Goal: Task Accomplishment & Management: Manage account settings

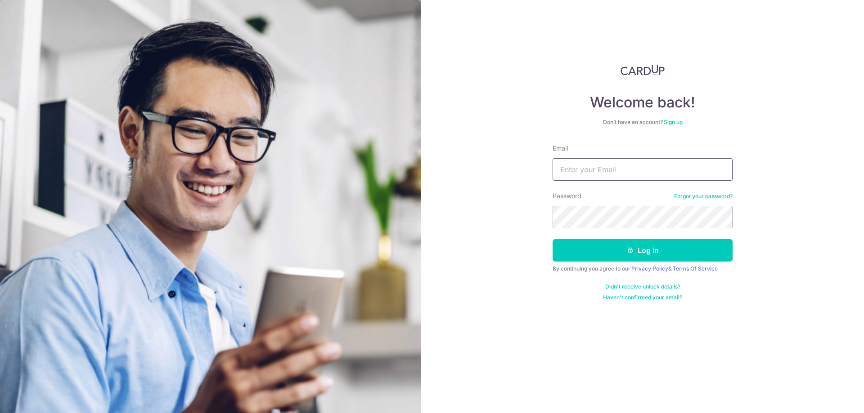
drag, startPoint x: 0, startPoint y: 0, endPoint x: 630, endPoint y: 167, distance: 651.4
click at [630, 167] on input "Email" at bounding box center [642, 169] width 180 height 22
type input "hisyam_10@hotmail.com"
click at [552, 239] on button "Log in" at bounding box center [642, 250] width 180 height 22
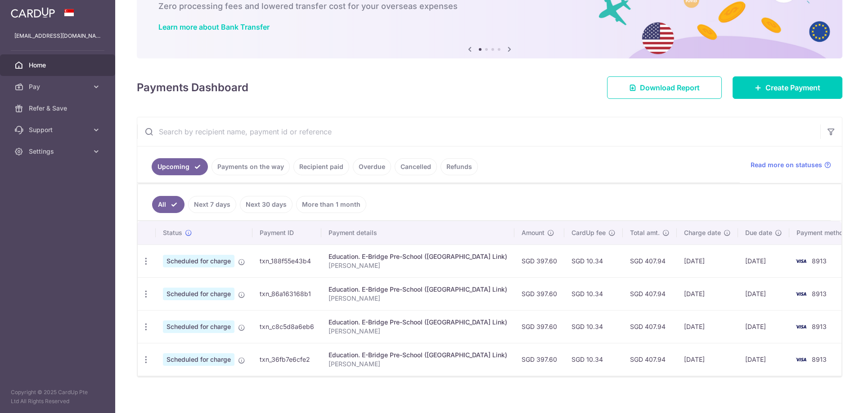
scroll to position [63, 0]
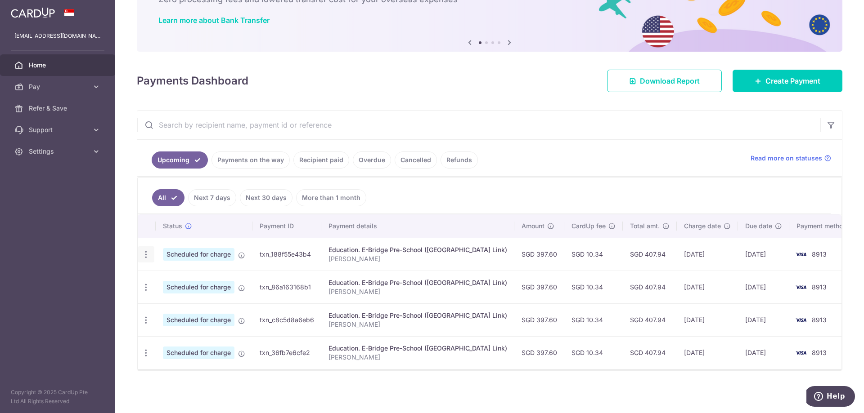
click at [143, 253] on icon "button" at bounding box center [145, 254] width 9 height 9
click at [463, 403] on div "× Pause Schedule Pause all future payments in this series Pause just this one p…" at bounding box center [489, 206] width 748 height 413
click at [147, 257] on icon "button" at bounding box center [145, 254] width 9 height 9
click at [173, 279] on span "Update payment" at bounding box center [193, 279] width 61 height 11
radio input "true"
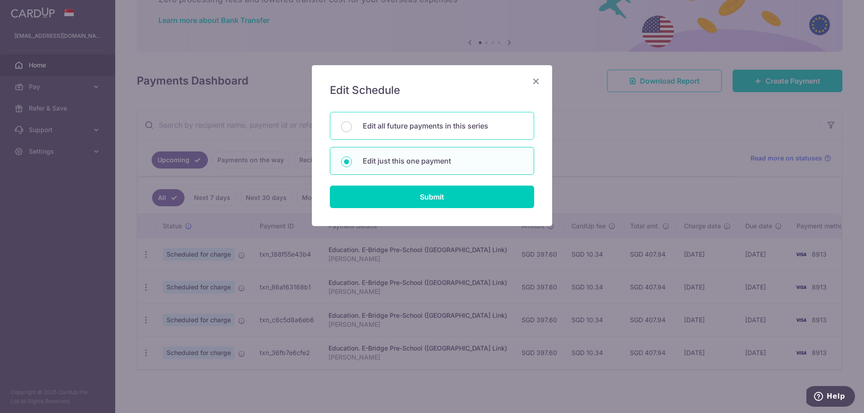
click at [423, 124] on p "Edit all future payments in this series" at bounding box center [442, 126] width 160 height 11
click at [352, 124] on input "Edit all future payments in this series" at bounding box center [346, 126] width 11 height 11
radio input "true"
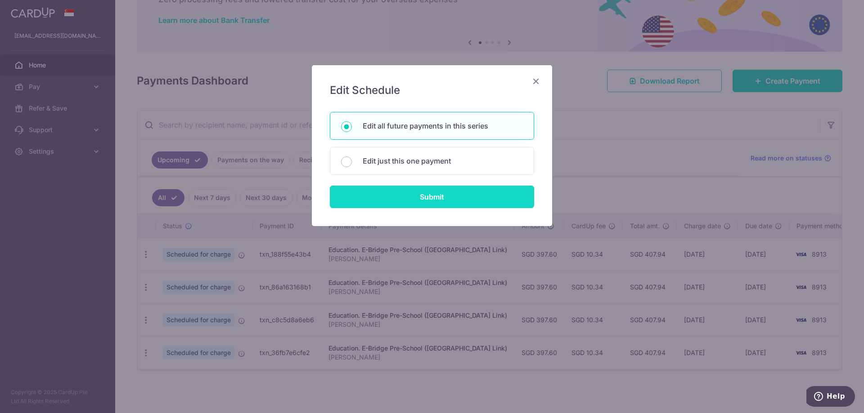
click at [439, 197] on input "Submit" at bounding box center [432, 197] width 204 height 22
radio input "true"
type input "397.60"
type input "[PERSON_NAME]"
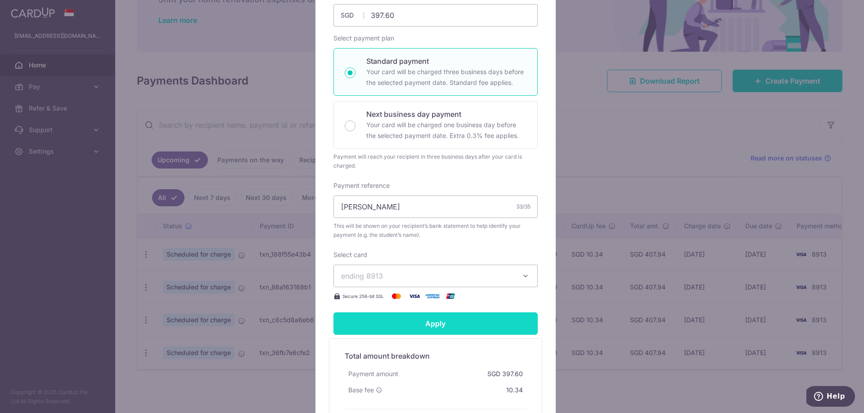
scroll to position [180, 0]
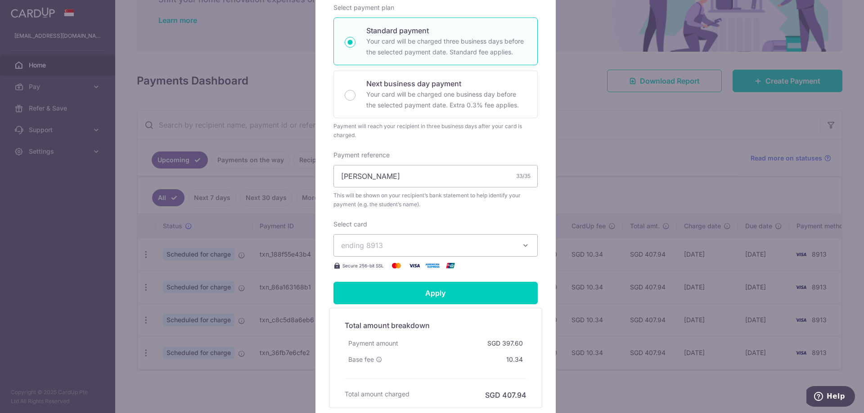
click at [514, 250] on button "ending 8913" at bounding box center [435, 245] width 204 height 22
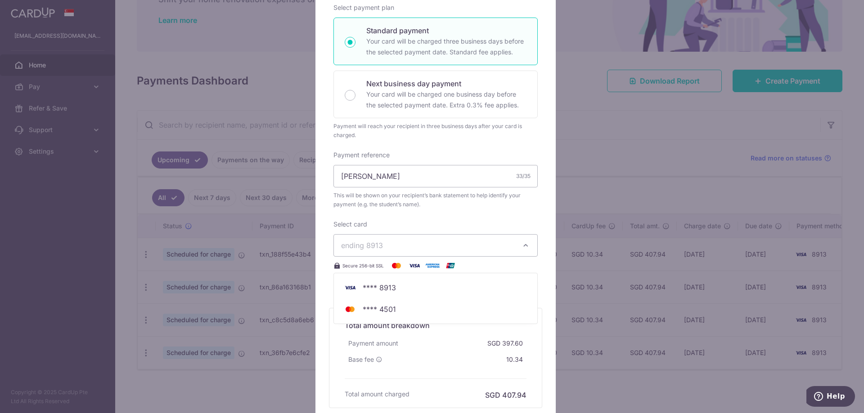
click at [476, 217] on div "Enter payment amount 397.60 397.60 SGD To change the payment amount, please can…" at bounding box center [435, 115] width 204 height 312
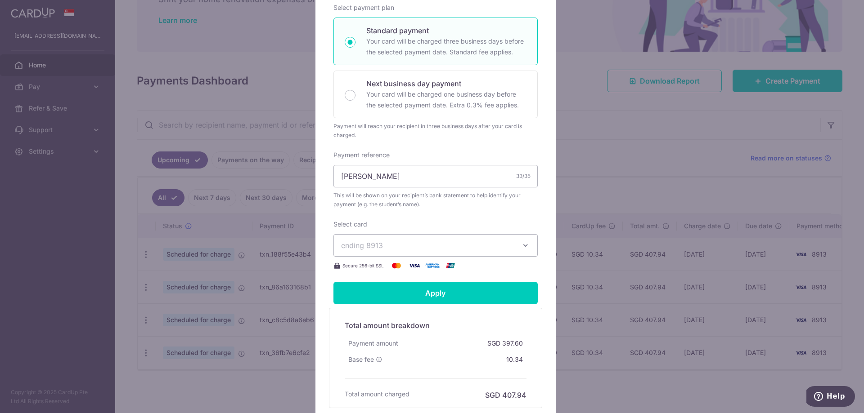
click at [470, 244] on span "ending 8913" at bounding box center [427, 245] width 173 height 11
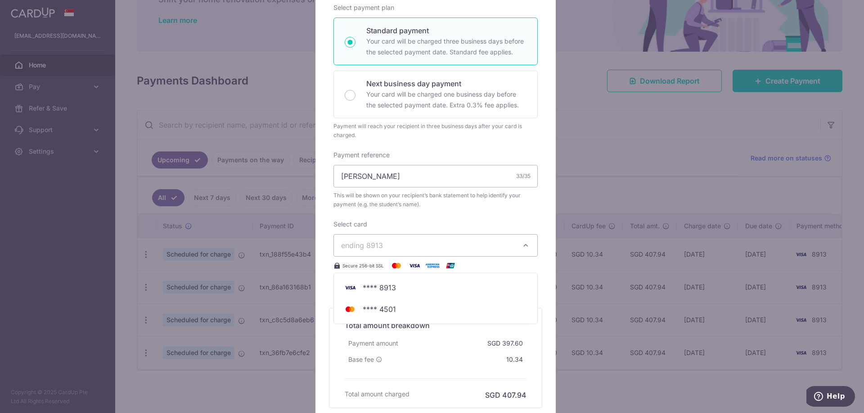
click at [50, 255] on div "Edit payment By clicking apply, you will make changes to all 4 payments to E-Br…" at bounding box center [432, 206] width 864 height 413
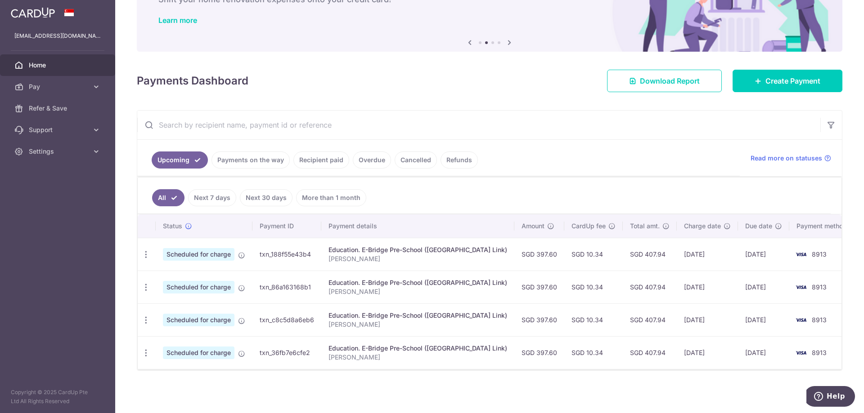
click at [53, 211] on aside "hisyam_10@hotmail.com Home Pay Payments Recipients Cards Refer & Save Support F…" at bounding box center [57, 206] width 115 height 413
click at [99, 87] on icon at bounding box center [96, 86] width 9 height 9
click at [72, 113] on link "Payments" at bounding box center [57, 109] width 115 height 22
click at [45, 154] on span "Cards" at bounding box center [58, 151] width 59 height 9
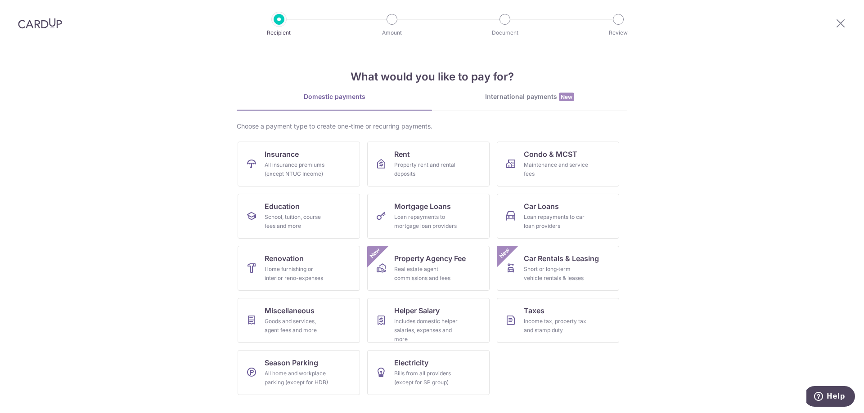
click at [38, 23] on img at bounding box center [40, 23] width 44 height 11
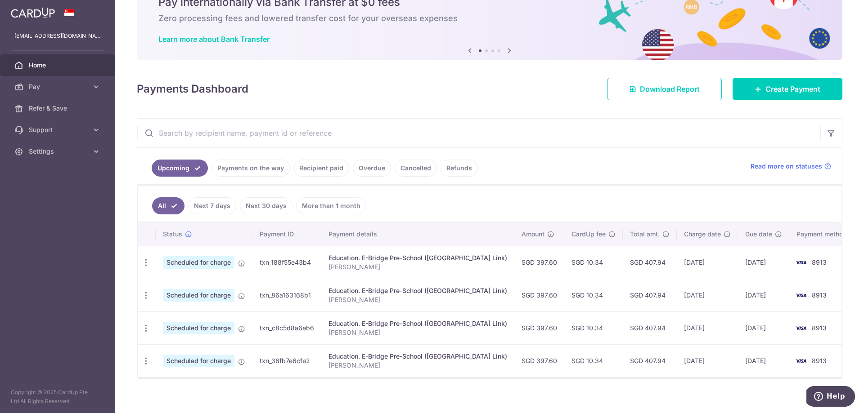
scroll to position [53, 0]
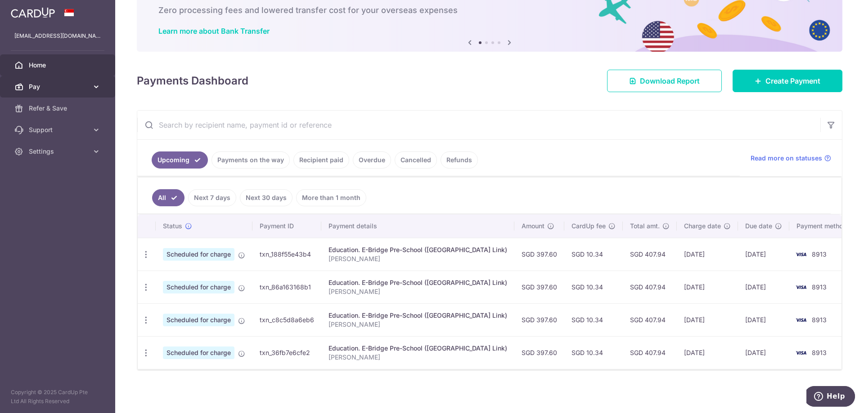
click at [45, 82] on span "Pay" at bounding box center [58, 86] width 59 height 9
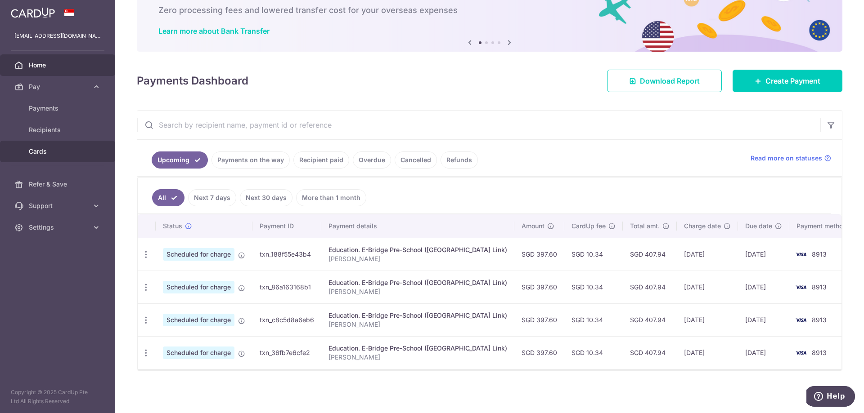
click at [54, 152] on span "Cards" at bounding box center [58, 151] width 59 height 9
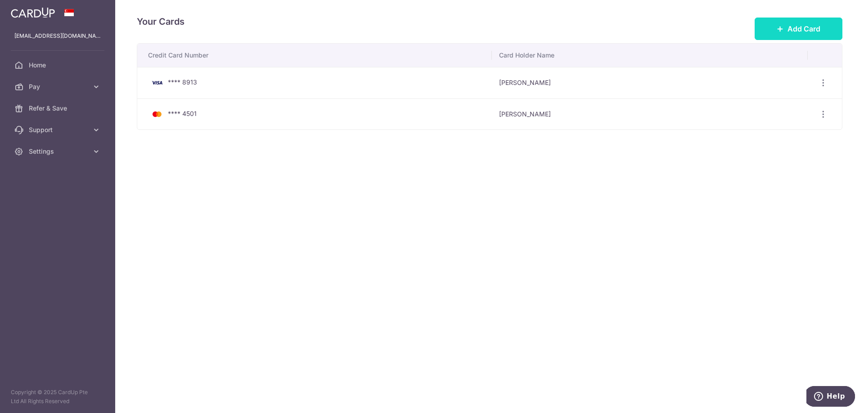
click at [776, 32] on icon at bounding box center [779, 28] width 7 height 7
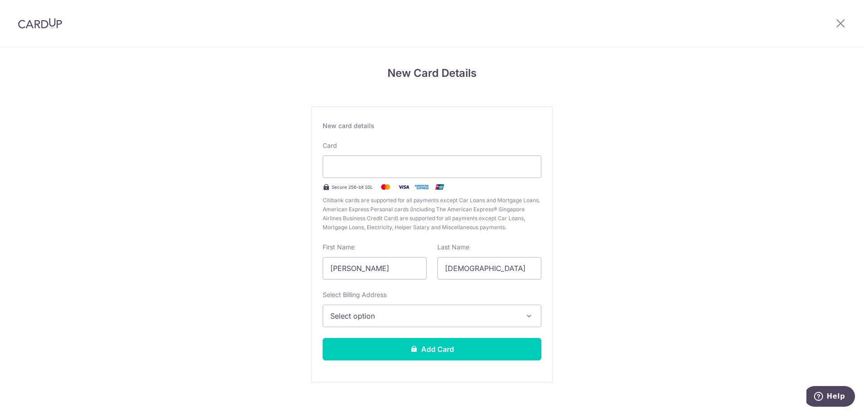
click at [404, 317] on span "Select option" at bounding box center [423, 316] width 187 height 11
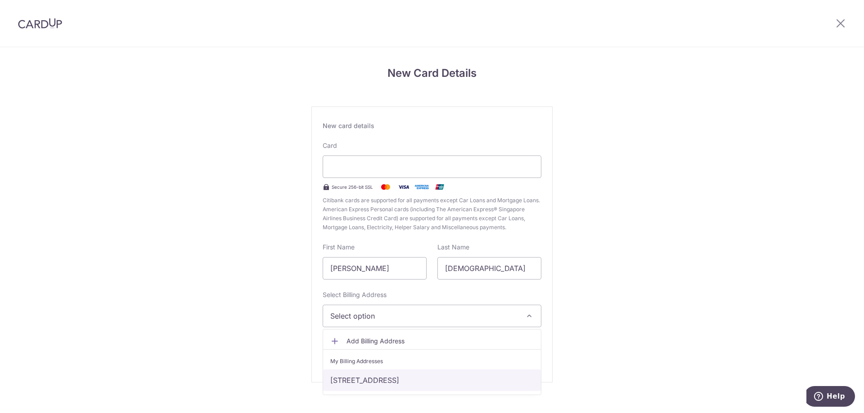
click at [487, 380] on link "[STREET_ADDRESS]" at bounding box center [432, 381] width 218 height 22
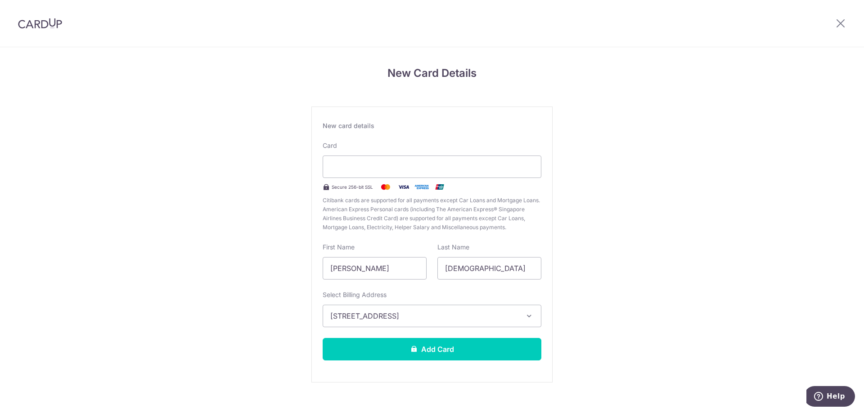
click at [647, 331] on div "New Card Details New card details Card Secure 256-bit SSL Citibank cards are su…" at bounding box center [432, 236] width 864 height 378
click at [463, 347] on button "Add Card" at bounding box center [431, 349] width 219 height 22
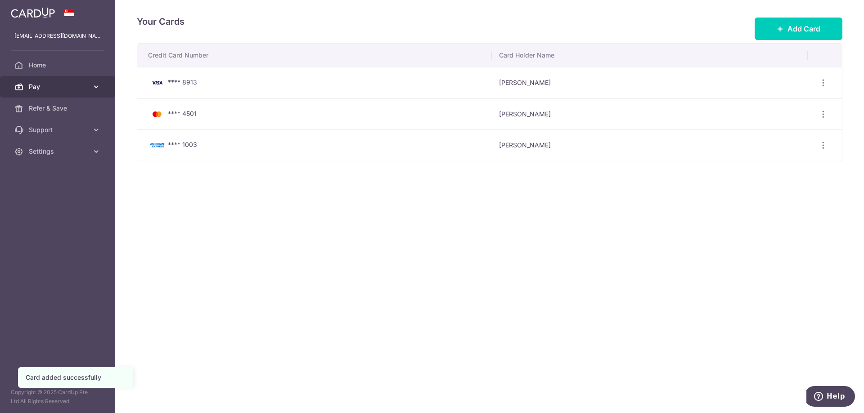
click at [42, 88] on span "Pay" at bounding box center [58, 86] width 59 height 9
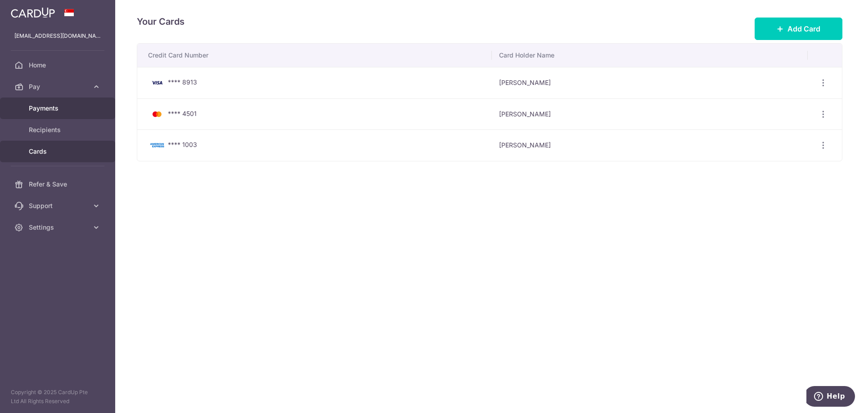
click at [56, 112] on span "Payments" at bounding box center [58, 108] width 59 height 9
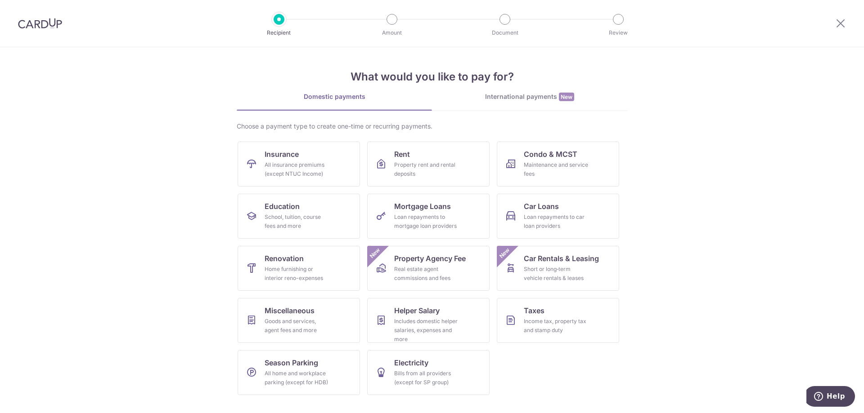
click at [36, 29] on div at bounding box center [40, 23] width 80 height 47
click at [40, 24] on img at bounding box center [40, 23] width 44 height 11
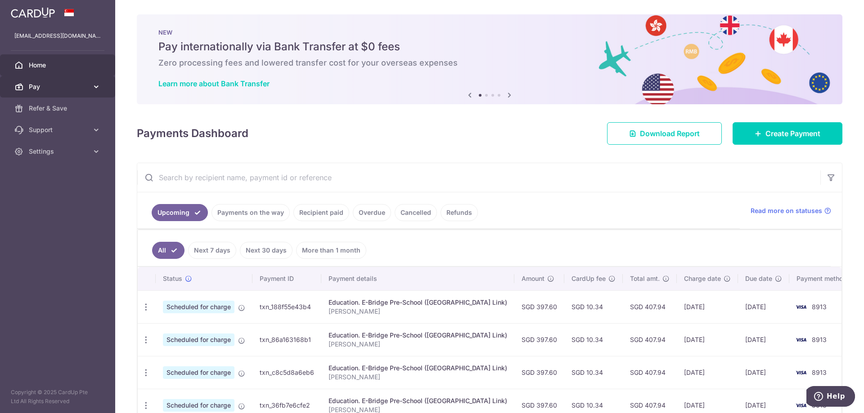
click at [95, 88] on icon at bounding box center [96, 86] width 9 height 9
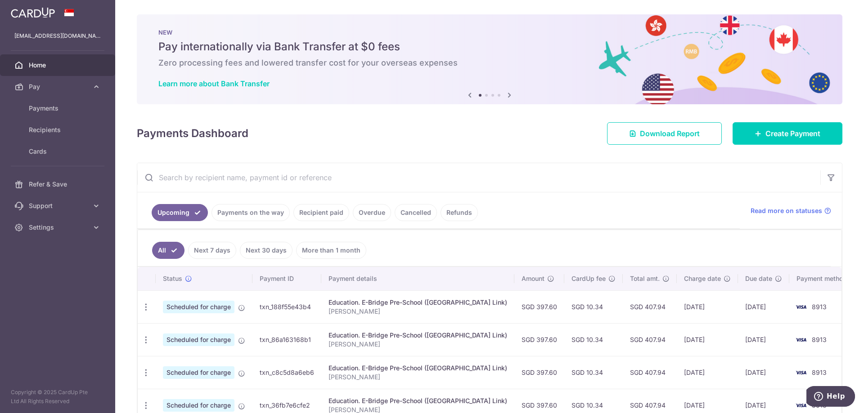
click at [86, 63] on span "Home" at bounding box center [58, 65] width 59 height 9
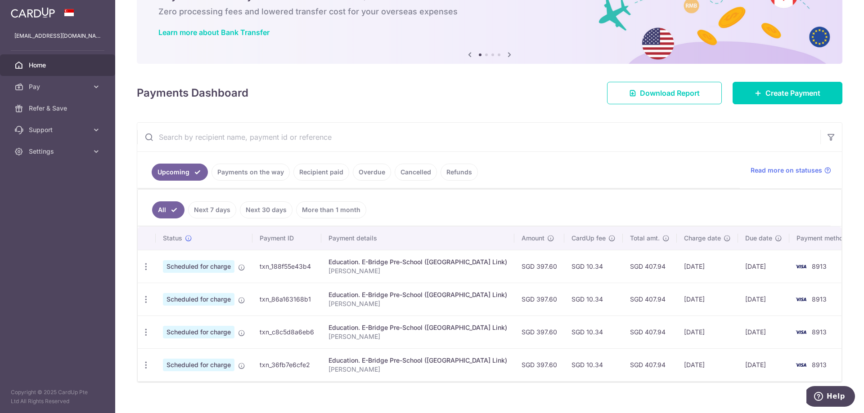
scroll to position [63, 0]
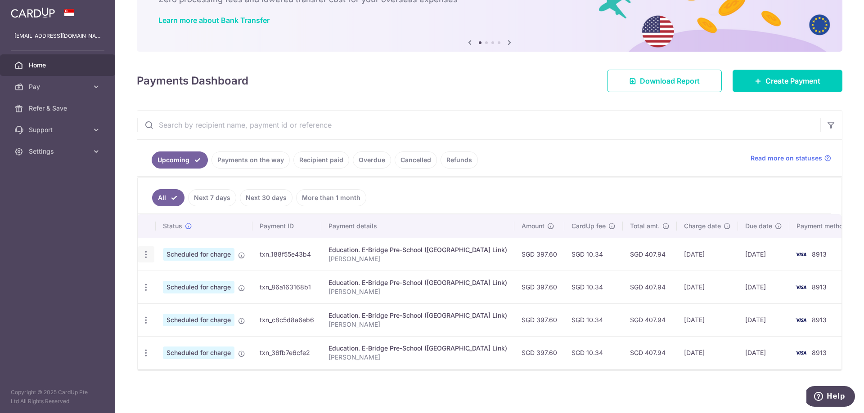
click at [144, 254] on icon "button" at bounding box center [145, 254] width 9 height 9
click at [191, 277] on span "Update payment" at bounding box center [193, 279] width 61 height 11
radio input "true"
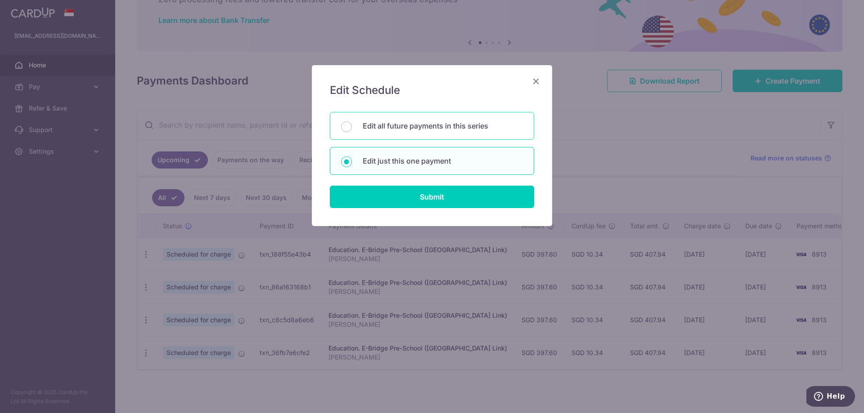
click at [444, 130] on p "Edit all future payments in this series" at bounding box center [442, 126] width 160 height 11
click at [352, 130] on input "Edit all future payments in this series" at bounding box center [346, 126] width 11 height 11
radio input "true"
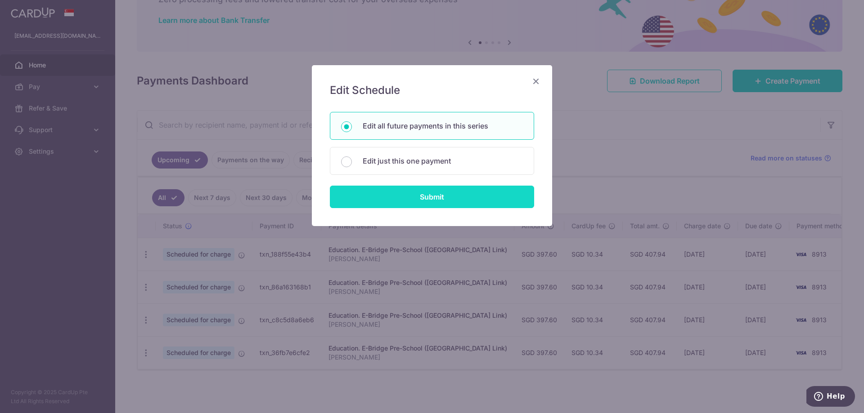
click at [456, 195] on input "Submit" at bounding box center [432, 197] width 204 height 22
radio input "true"
type input "397.60"
type input "[PERSON_NAME]"
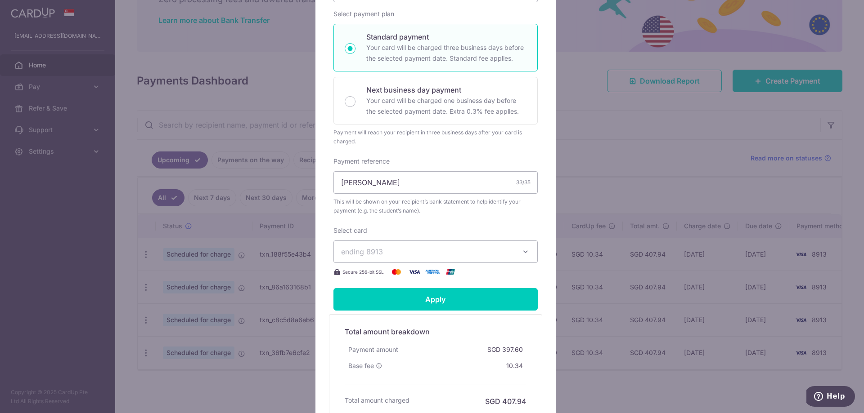
scroll to position [168, 0]
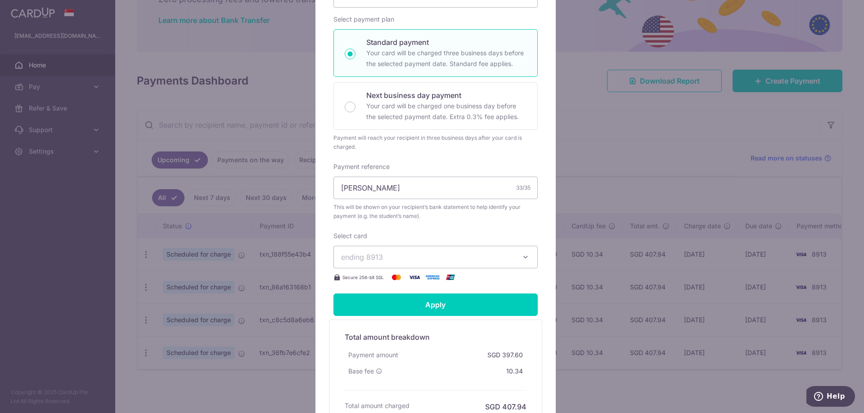
click at [513, 264] on button "ending 8913" at bounding box center [435, 257] width 204 height 22
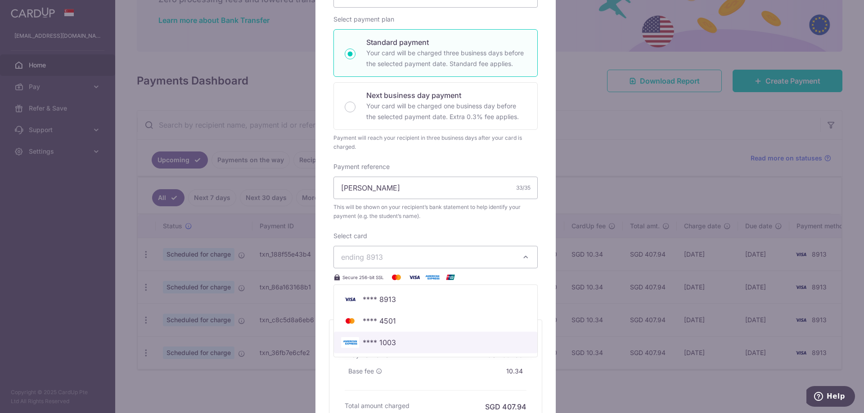
click at [408, 343] on span "**** 1003" at bounding box center [435, 342] width 189 height 11
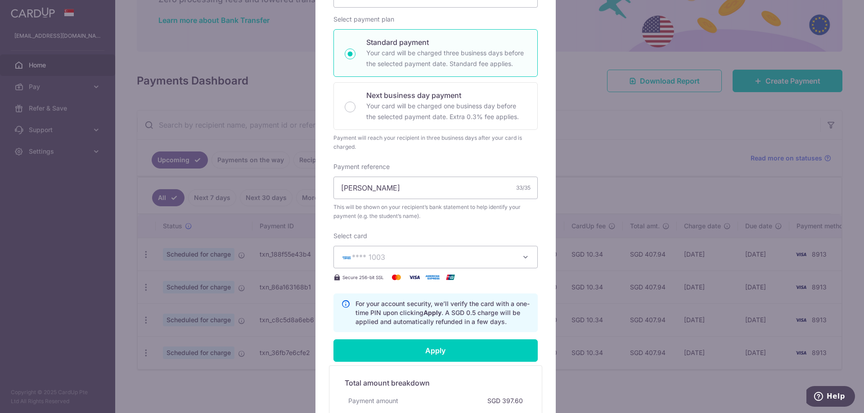
click at [544, 285] on div "Edit payment By clicking apply, you will make changes to all 4 payments to E-Br…" at bounding box center [435, 190] width 240 height 587
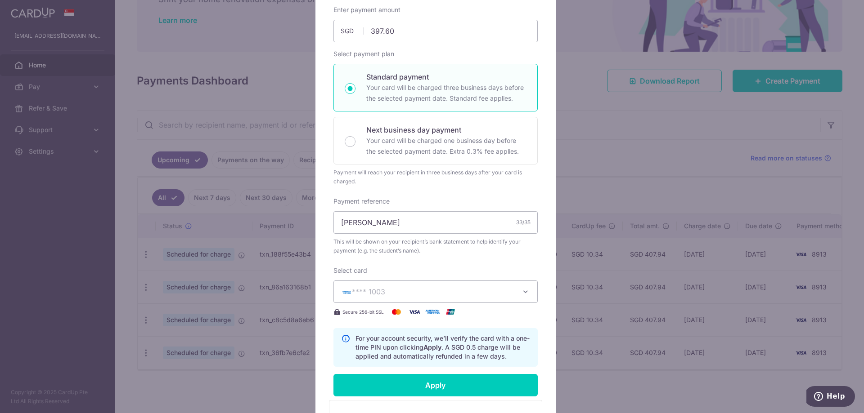
scroll to position [259, 0]
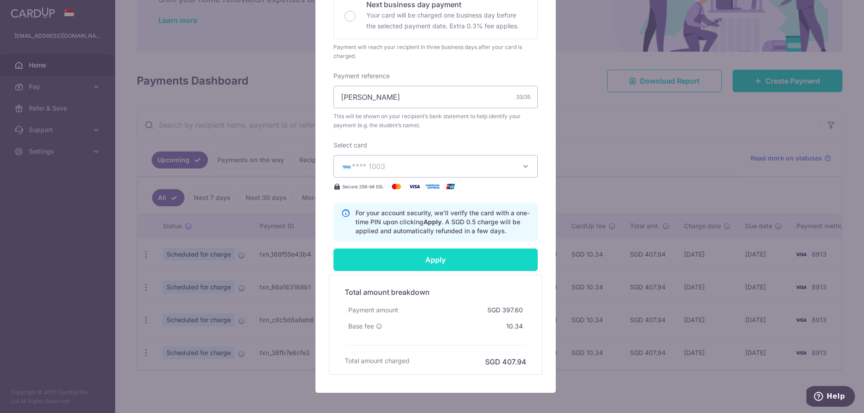
click at [458, 266] on input "Apply" at bounding box center [435, 260] width 204 height 22
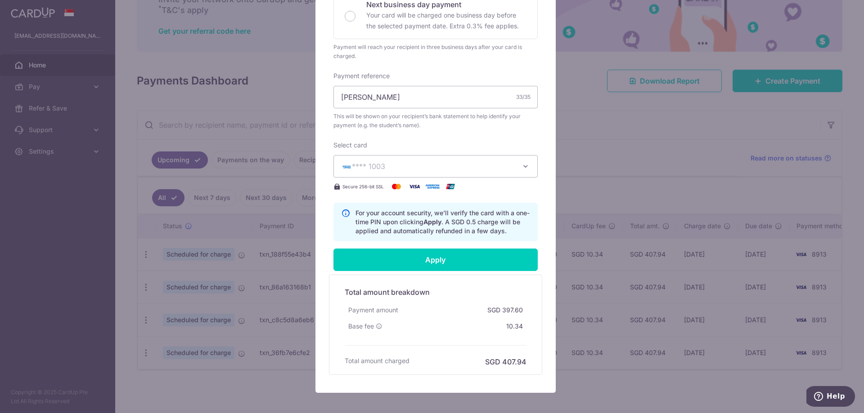
type input "Successfully Applied"
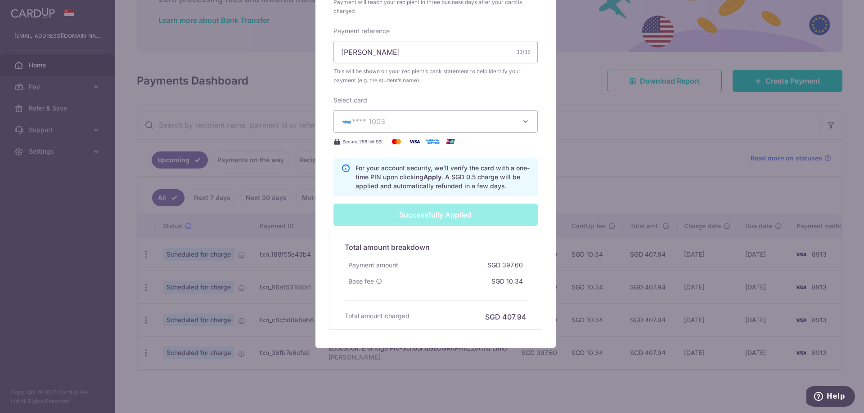
scroll to position [21, 0]
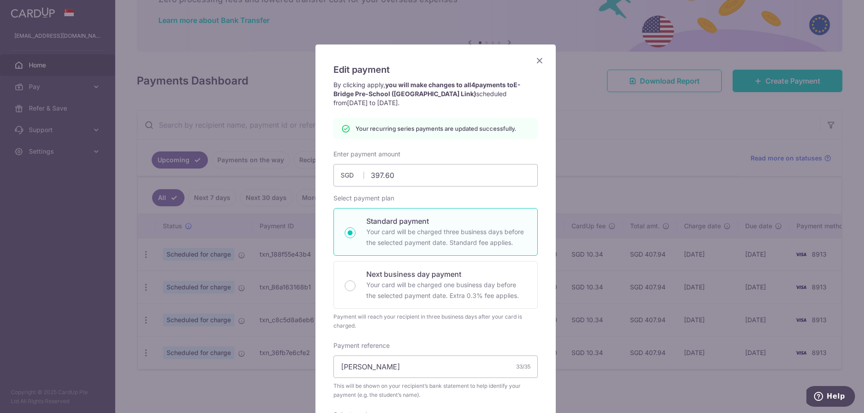
click at [534, 59] on icon "Close" at bounding box center [539, 60] width 11 height 11
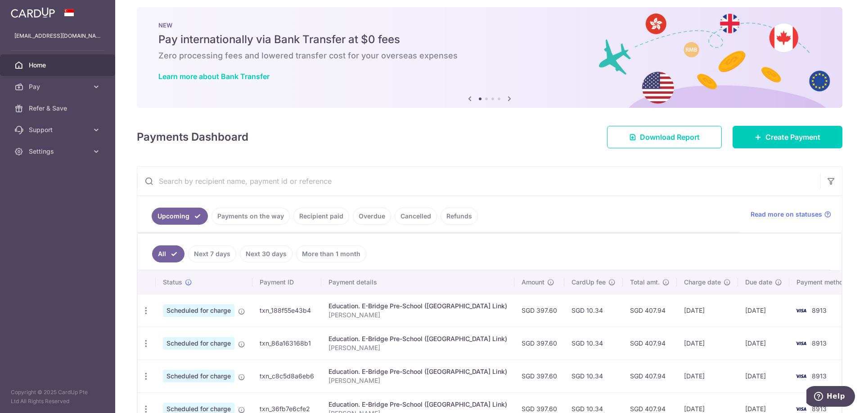
scroll to position [0, 0]
